Goal: Information Seeking & Learning: Learn about a topic

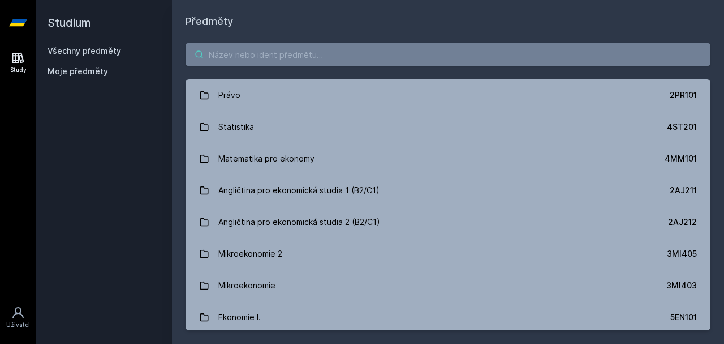
click at [320, 64] on input "search" at bounding box center [448, 54] width 525 height 23
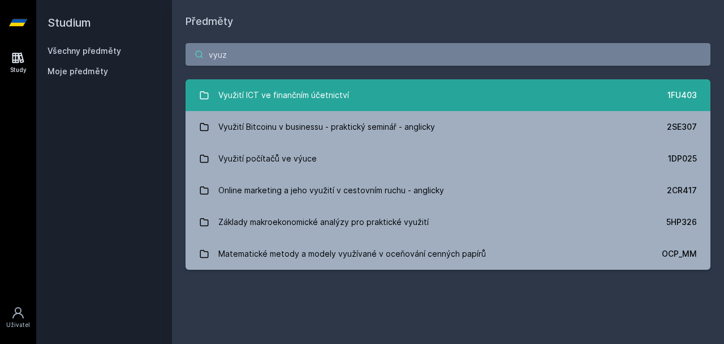
type input "vyuz"
click at [373, 102] on link "Využití ICT ve finančním účetnictví 1FU403" at bounding box center [448, 95] width 525 height 32
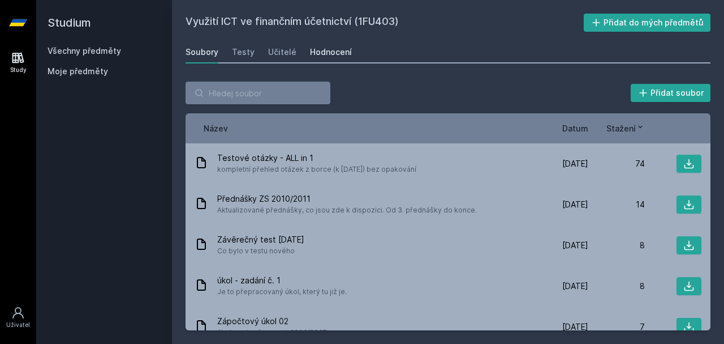
click at [310, 48] on div "Hodnocení" at bounding box center [331, 51] width 42 height 11
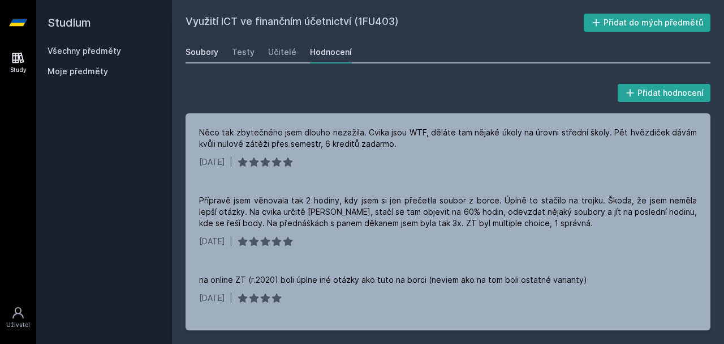
click at [213, 57] on div "Soubory" at bounding box center [202, 51] width 33 height 11
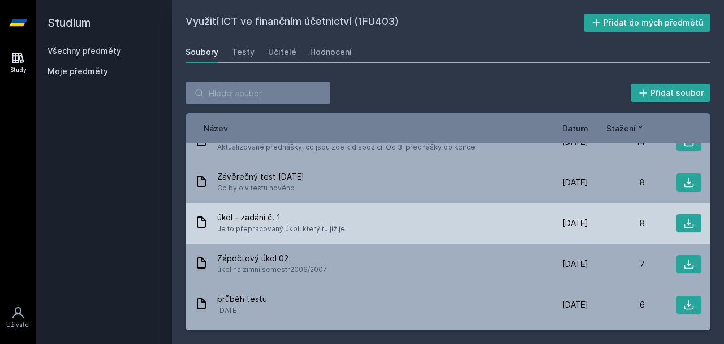
scroll to position [63, 0]
click at [677, 221] on button at bounding box center [689, 222] width 25 height 18
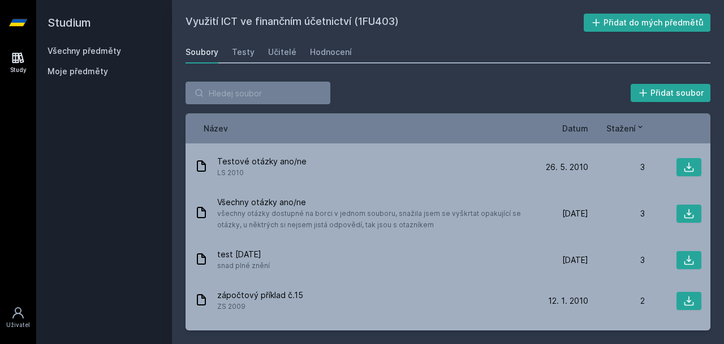
scroll to position [451, 0]
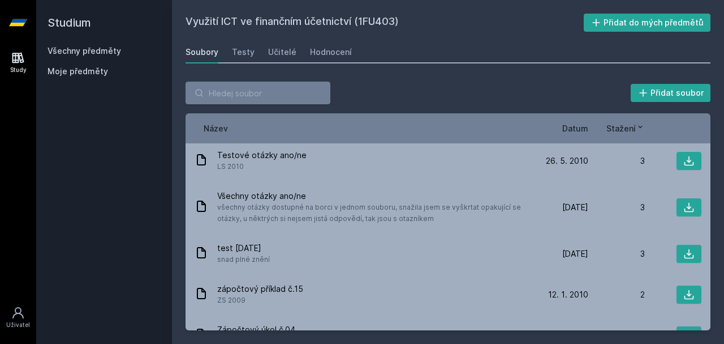
click at [585, 132] on span "Datum" at bounding box center [576, 128] width 26 height 12
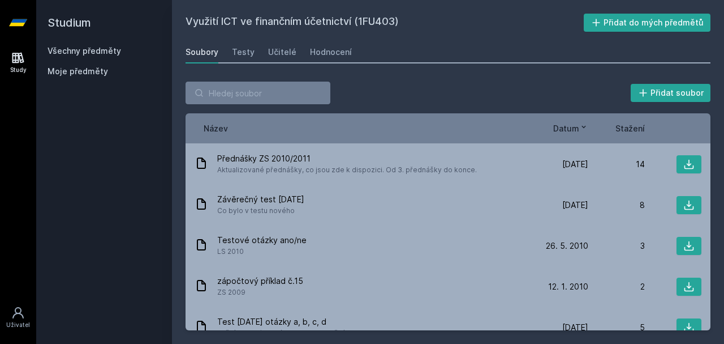
scroll to position [0, 0]
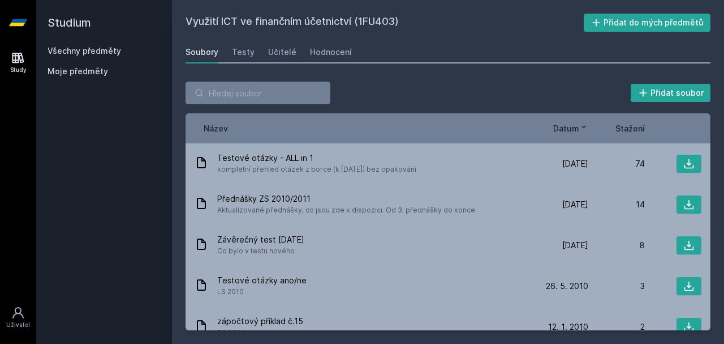
drag, startPoint x: 186, startPoint y: 21, endPoint x: 402, endPoint y: 29, distance: 216.3
click at [402, 29] on h2 "Využití ICT ve finančním účetnictví (1FU403)" at bounding box center [385, 23] width 398 height 18
copy h2 "Využití ICT ve finančním účetnictví (1FU403)"
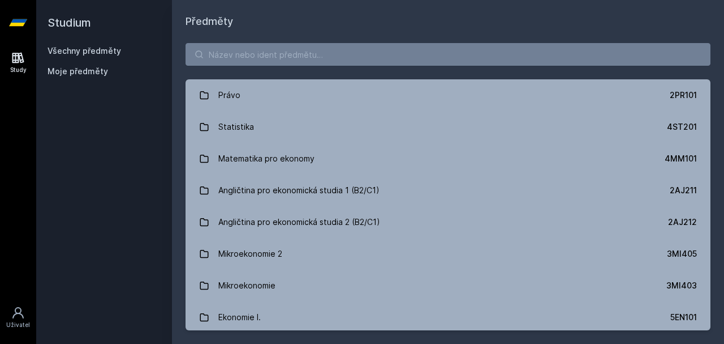
click at [287, 38] on div "Právo 2PR101 Statistika 4ST201 Matematika pro ekonomy 4MM101 Angličtina pro eko…" at bounding box center [448, 186] width 552 height 314
click at [300, 70] on div "Právo 2PR101 Statistika 4ST201 Matematika pro ekonomy 4MM101 Angličtina pro eko…" at bounding box center [448, 186] width 552 height 314
click at [304, 67] on div "Právo 2PR101 Statistika 4ST201 Matematika pro ekonomy 4MM101 Angličtina pro eko…" at bounding box center [448, 186] width 552 height 314
click at [317, 58] on input "search" at bounding box center [448, 54] width 525 height 23
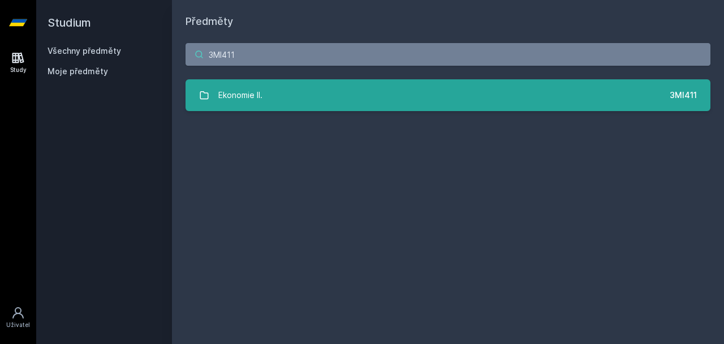
type input "3MI411"
click at [280, 95] on link "Ekonomie II. 3MI411" at bounding box center [448, 95] width 525 height 32
